Goal: Share content

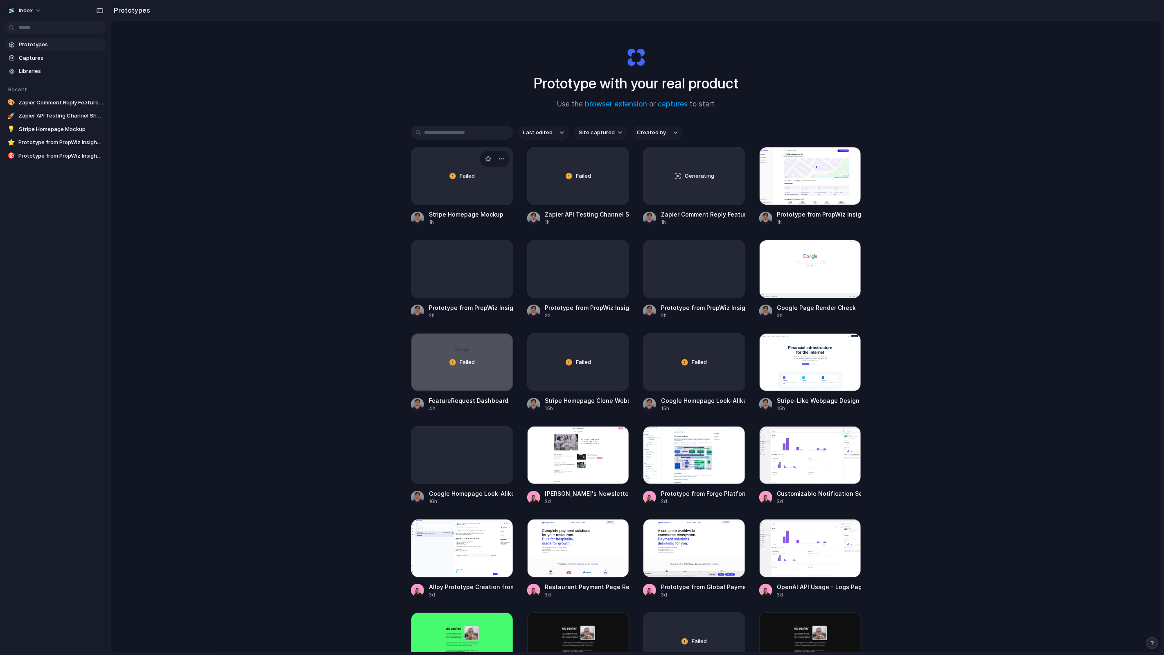
click at [462, 187] on div "Failed" at bounding box center [461, 175] width 101 height 57
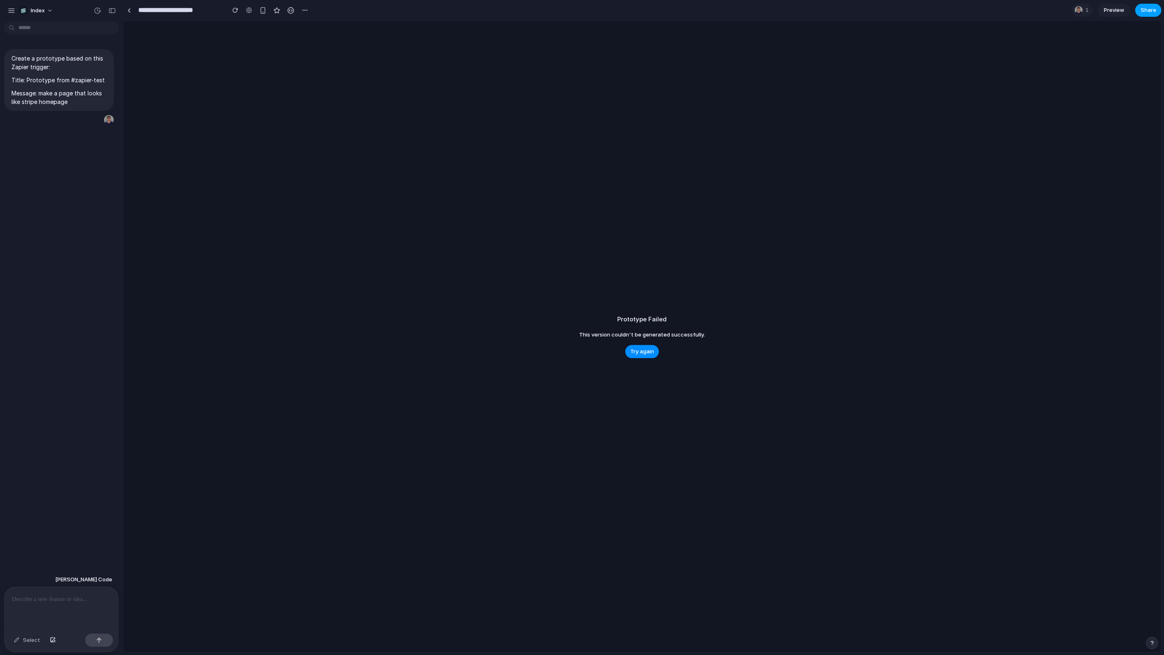
click at [1146, 13] on span "Share" at bounding box center [1149, 10] width 16 height 8
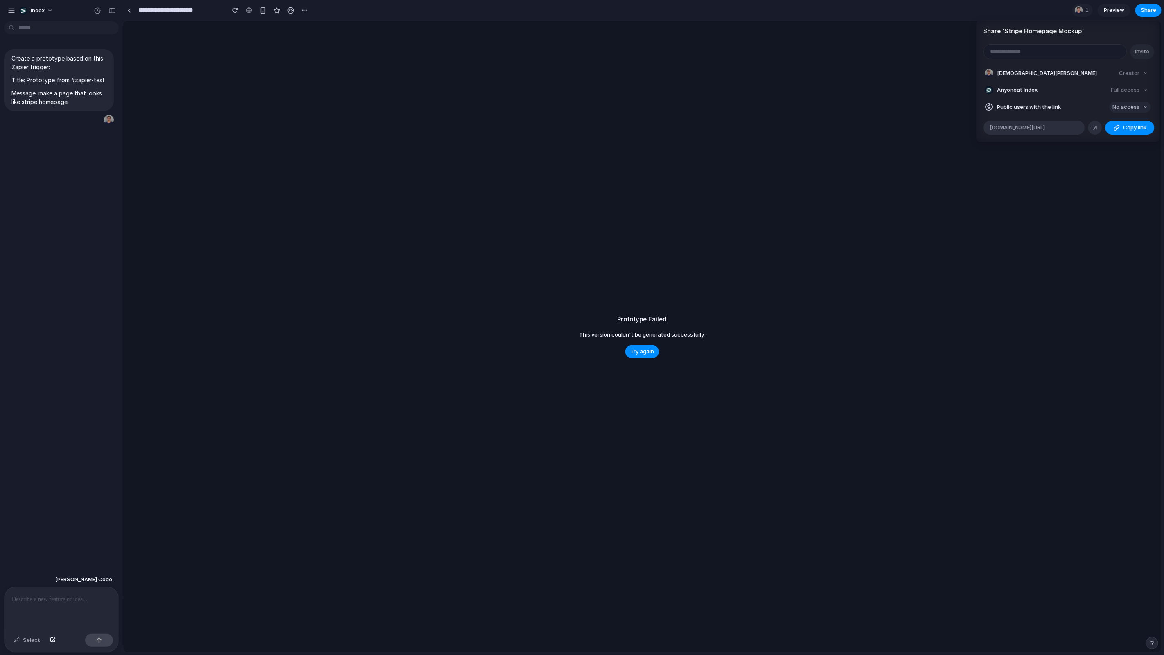
click at [1132, 102] on button "No access" at bounding box center [1130, 106] width 42 height 11
click at [1064, 87] on div "No access Full access" at bounding box center [582, 327] width 1164 height 655
click at [1073, 54] on input "email" at bounding box center [1054, 52] width 143 height 14
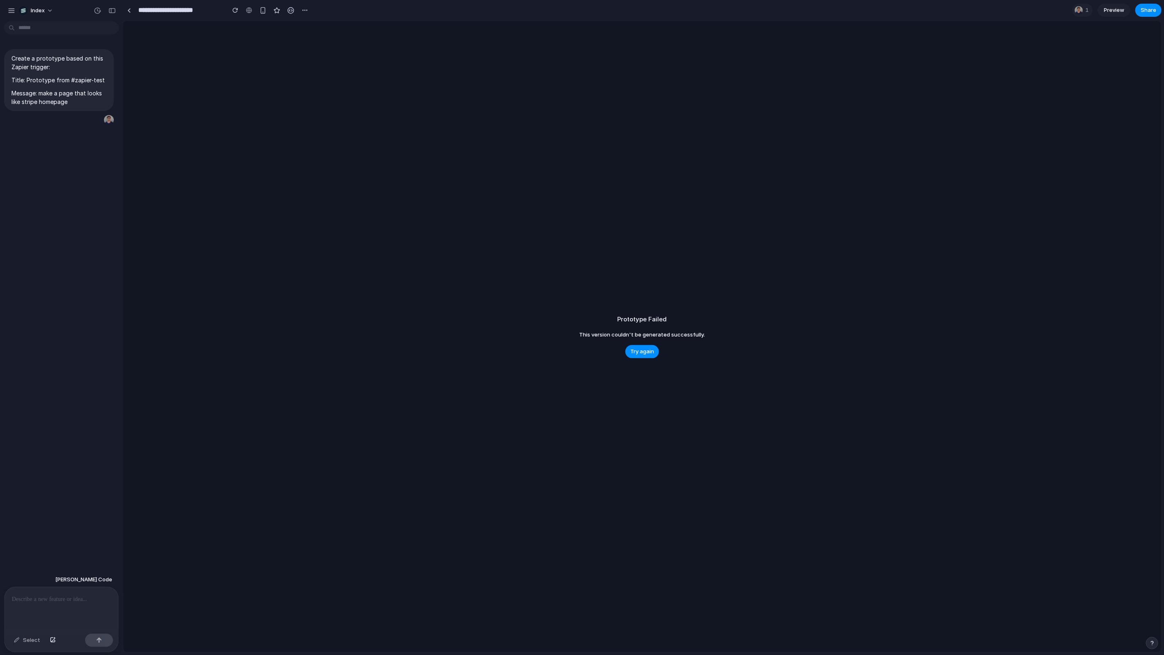
click at [1073, 192] on div "Share ' Stripe Homepage Mockup ' Invite [DEMOGRAPHIC_DATA][PERSON_NAME] Creator…" at bounding box center [582, 327] width 1164 height 655
